Goal: Task Accomplishment & Management: Use online tool/utility

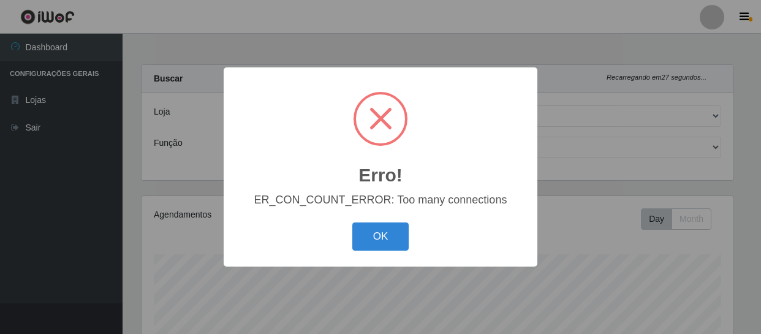
select select "408"
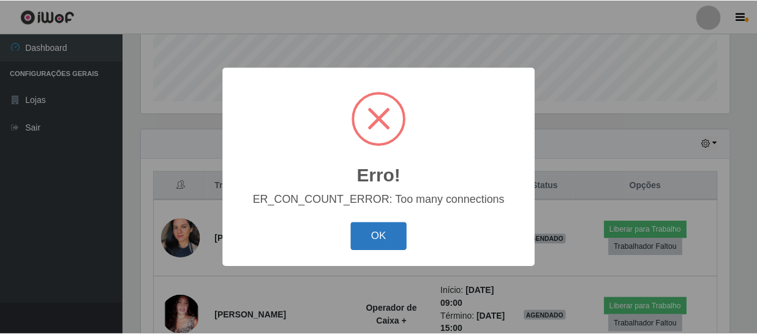
scroll to position [254, 591]
click at [386, 235] on button "OK" at bounding box center [380, 236] width 57 height 29
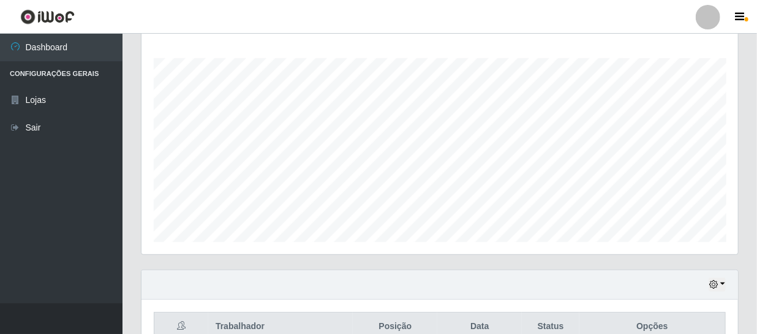
scroll to position [222, 0]
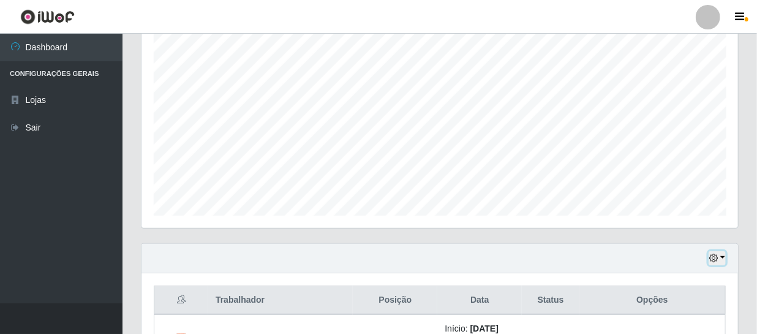
click at [714, 255] on icon "button" at bounding box center [713, 258] width 9 height 9
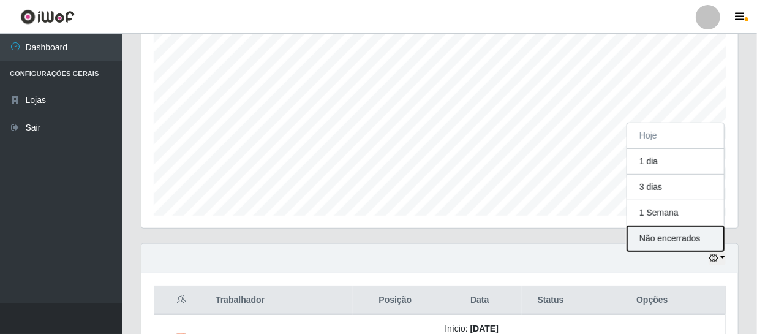
click at [678, 240] on button "Não encerrados" at bounding box center [675, 238] width 97 height 25
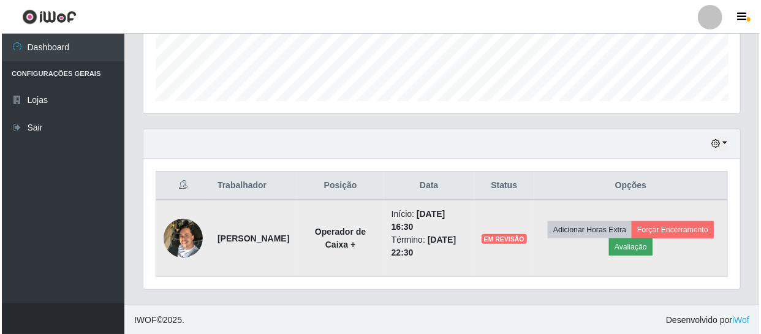
scroll to position [337, 0]
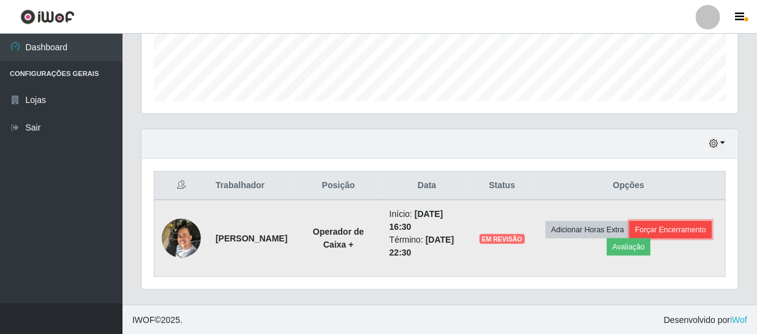
click at [695, 229] on button "Forçar Encerramento" at bounding box center [671, 229] width 82 height 17
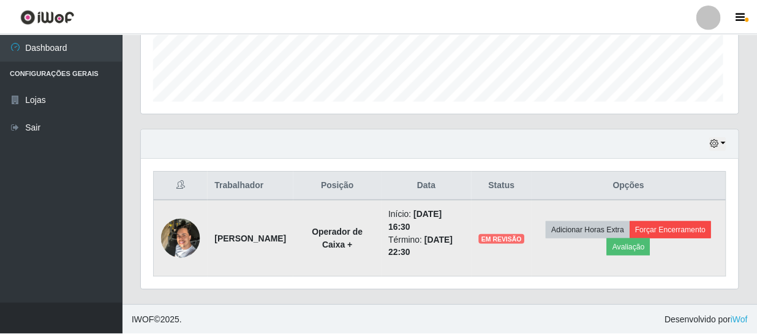
scroll to position [254, 591]
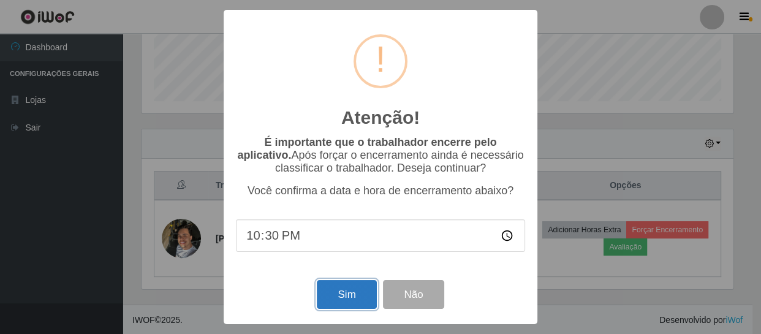
click at [354, 297] on button "Sim" at bounding box center [346, 294] width 59 height 29
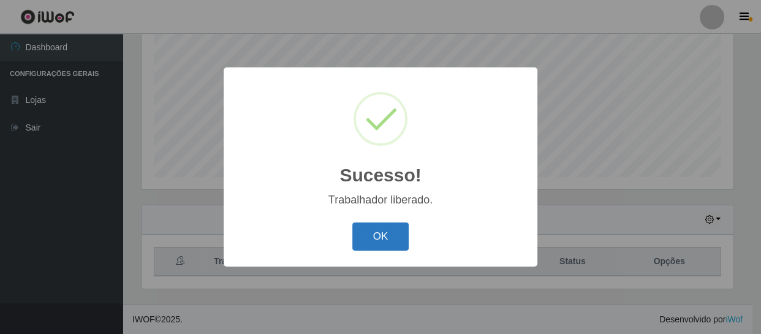
click at [380, 237] on button "OK" at bounding box center [380, 236] width 57 height 29
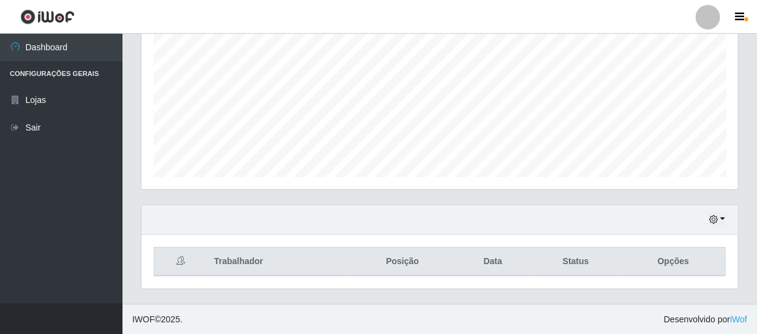
scroll to position [254, 597]
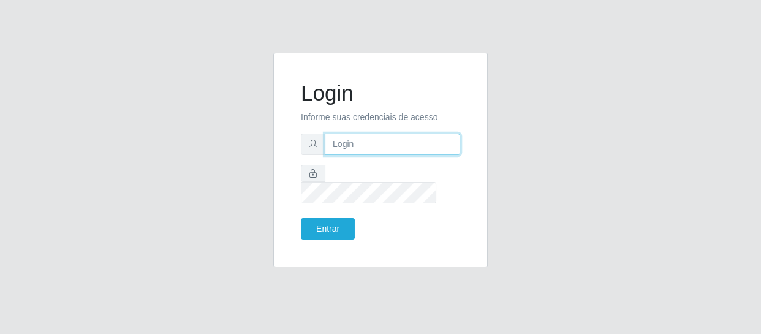
click at [344, 155] on input "text" at bounding box center [392, 144] width 135 height 21
type input "tianaazevedosilva@gmail.com"
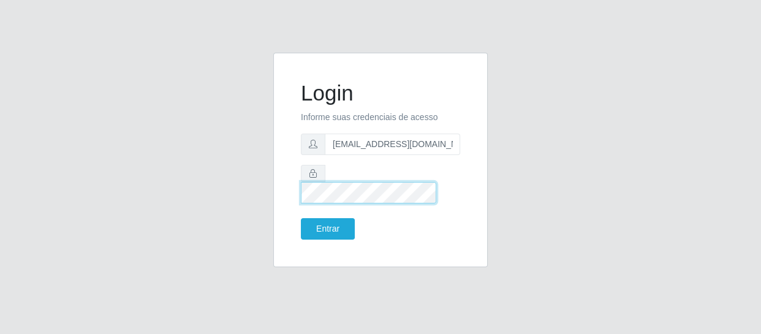
click at [301, 218] on button "Entrar" at bounding box center [328, 228] width 54 height 21
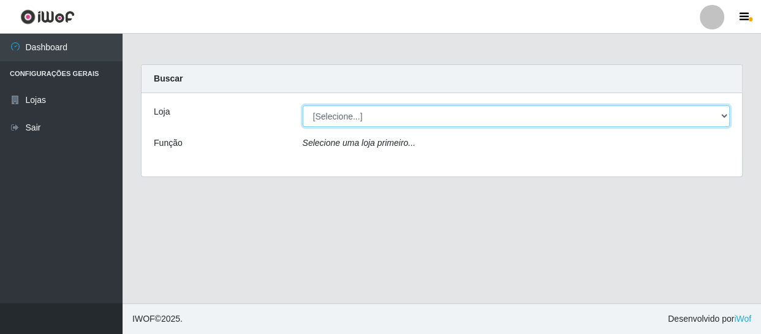
click at [399, 113] on select "[Selecione...] SuperFácil Atacado - São Gonçalo do Amarante" at bounding box center [517, 115] width 428 height 21
select select "408"
click at [303, 105] on select "[Selecione...] SuperFácil Atacado - São Gonçalo do Amarante" at bounding box center [517, 115] width 428 height 21
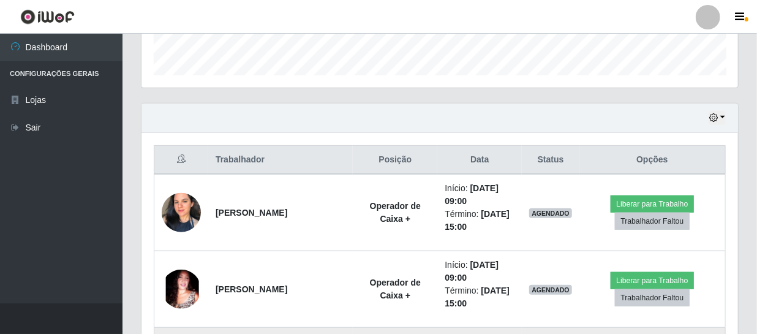
scroll to position [334, 0]
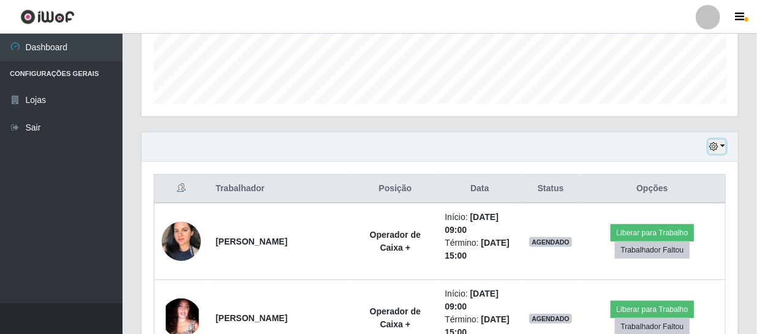
click at [714, 145] on icon "button" at bounding box center [713, 146] width 9 height 9
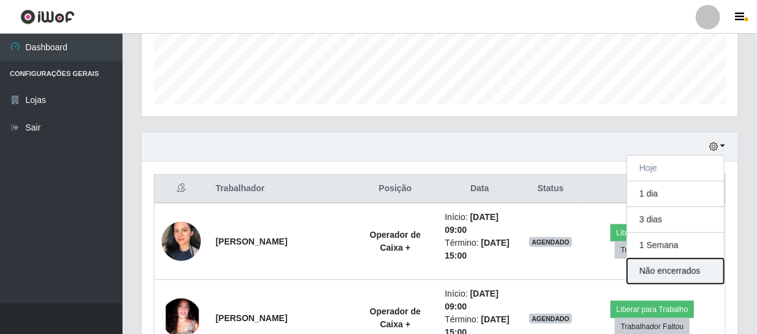
click at [676, 269] on button "Não encerrados" at bounding box center [675, 271] width 97 height 25
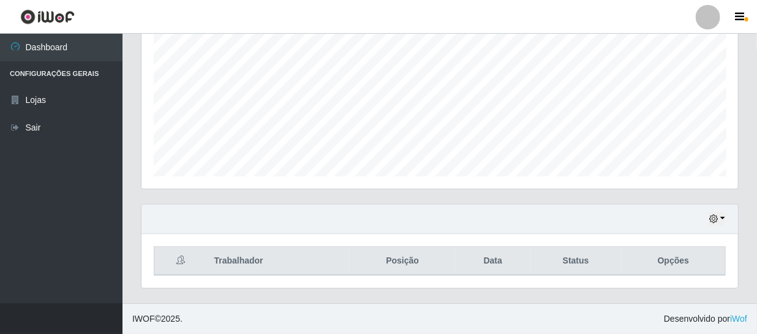
scroll to position [261, 0]
click at [718, 218] on icon "button" at bounding box center [713, 219] width 9 height 9
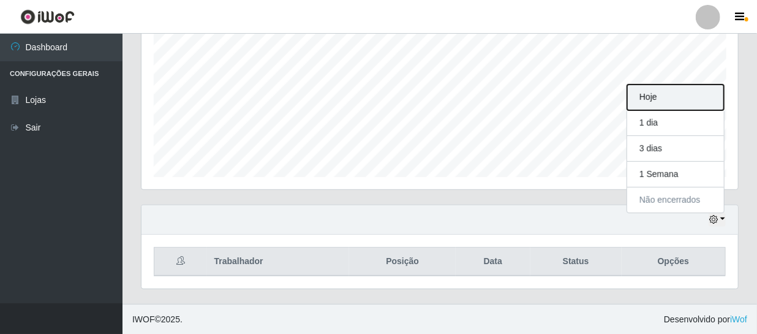
click at [661, 97] on button "Hoje" at bounding box center [675, 98] width 97 height 26
